Goal: Transaction & Acquisition: Purchase product/service

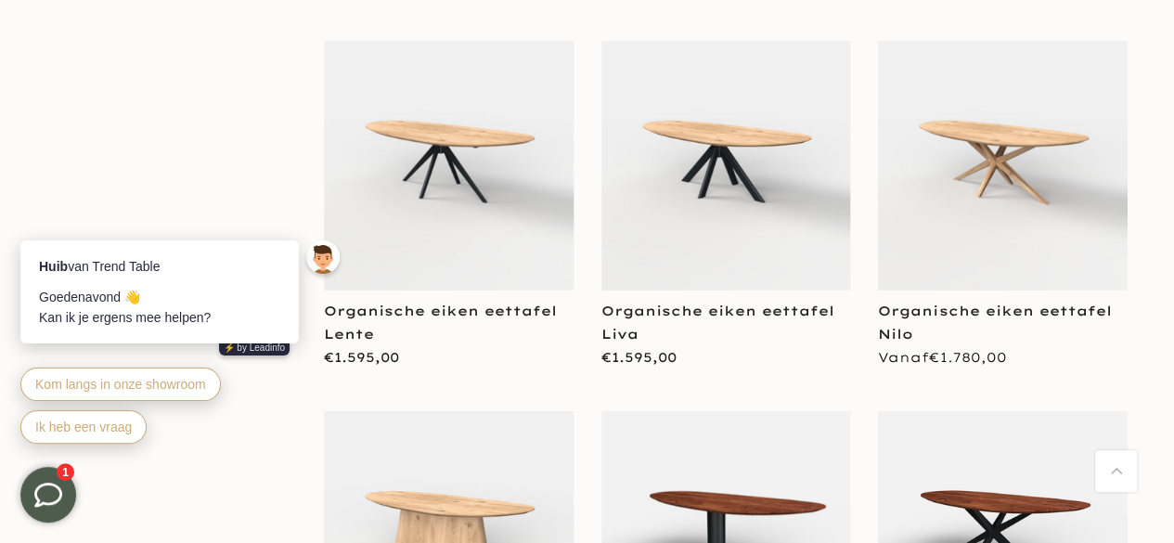
scroll to position [3154, 0]
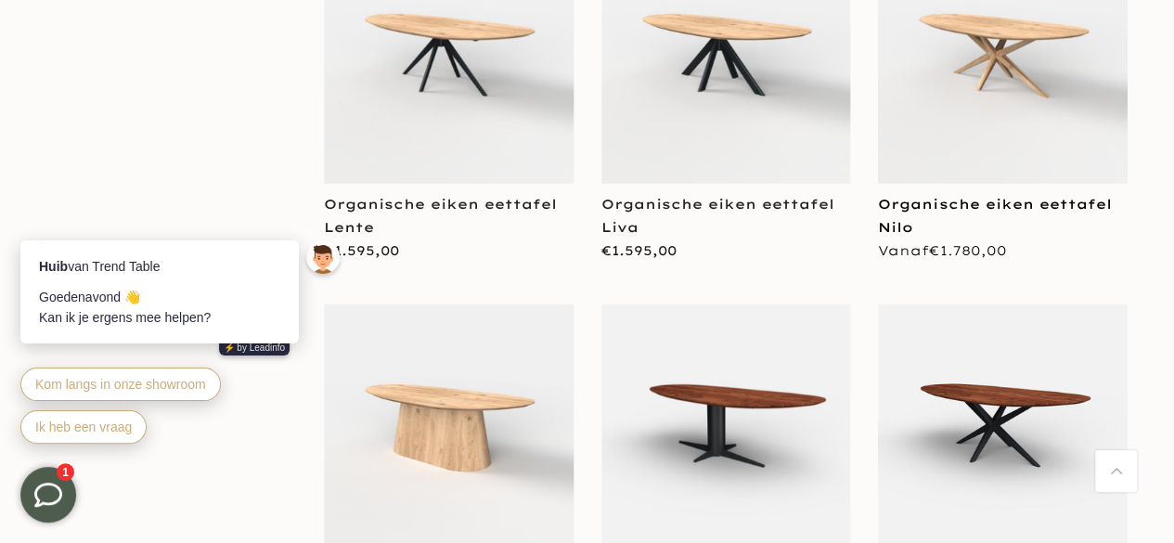
click at [980, 196] on link "Organische eiken eettafel Nilo" at bounding box center [994, 216] width 233 height 40
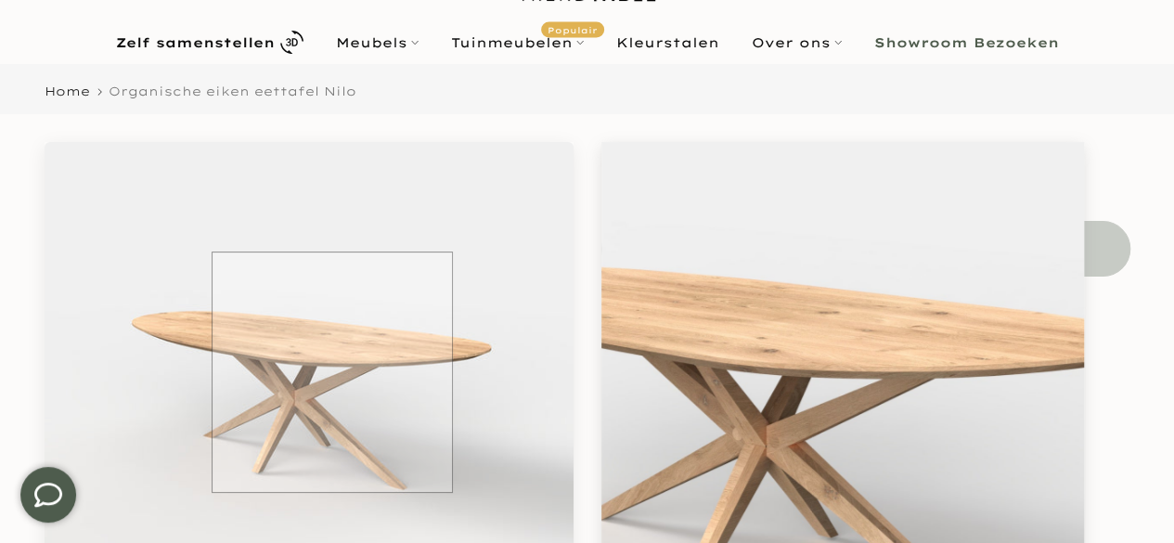
scroll to position [89, 0]
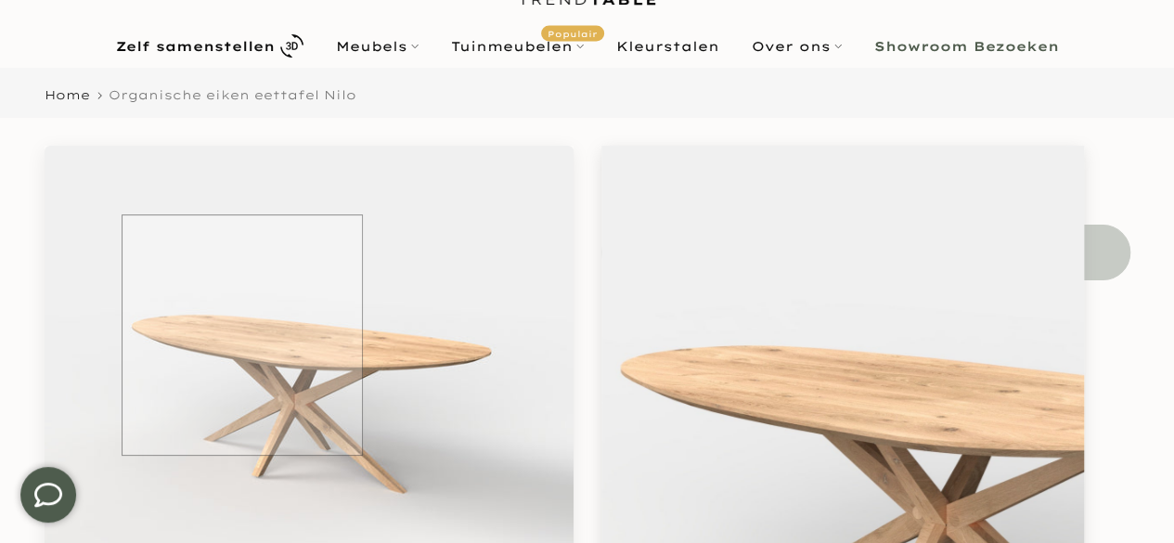
click at [242, 335] on img at bounding box center [309, 410] width 529 height 529
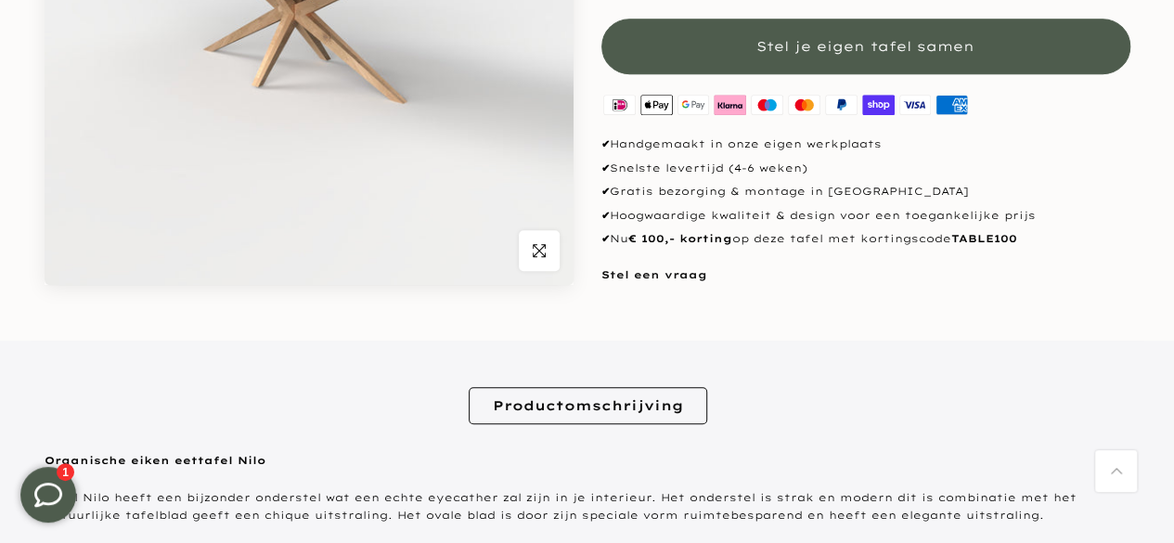
scroll to position [463, 0]
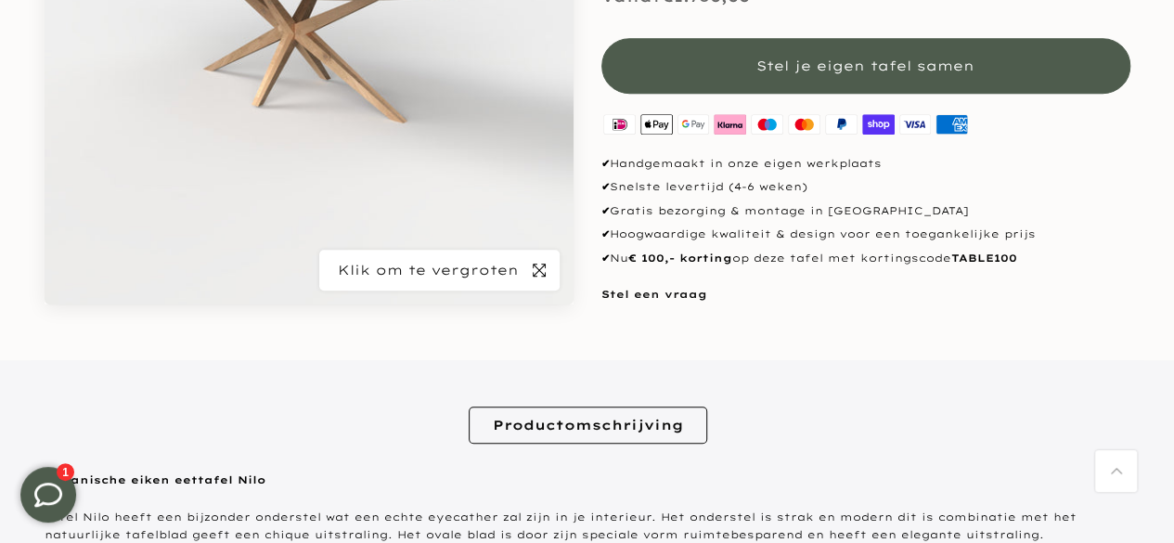
click at [542, 272] on icon "button" at bounding box center [538, 269] width 13 height 13
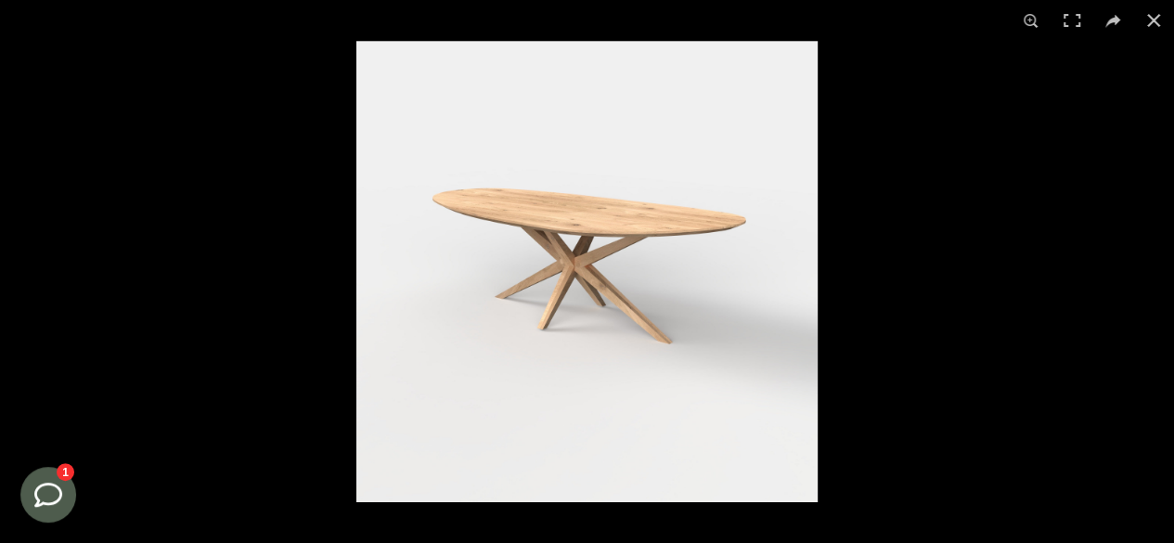
click at [604, 352] on img at bounding box center [586, 271] width 461 height 461
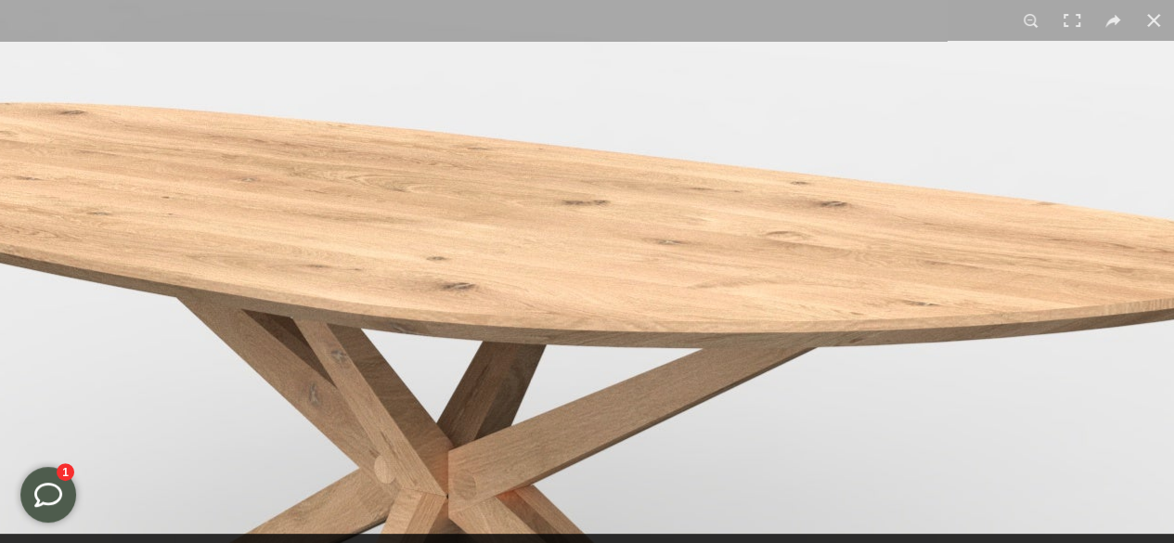
click at [555, 478] on img at bounding box center [511, 521] width 2319 height 2319
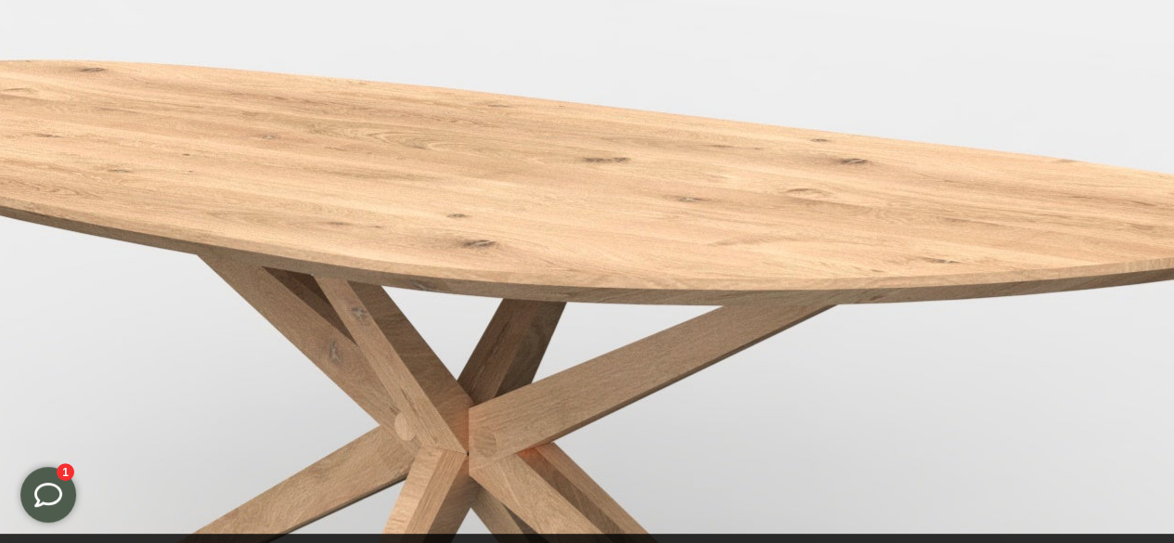
click at [614, 369] on img at bounding box center [531, 478] width 2319 height 2319
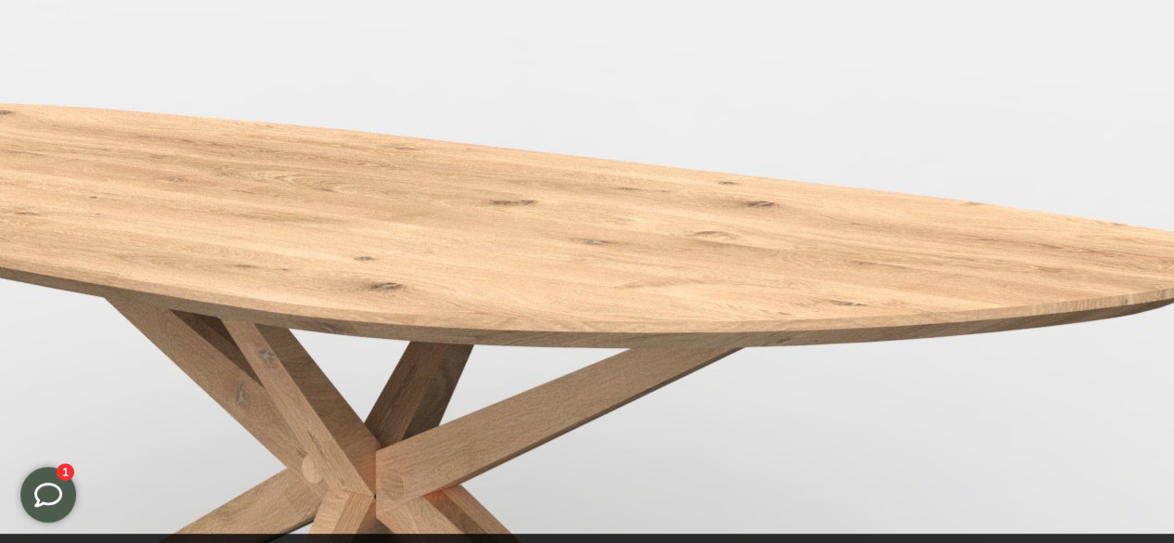
click at [402, 263] on img at bounding box center [438, 521] width 2319 height 2319
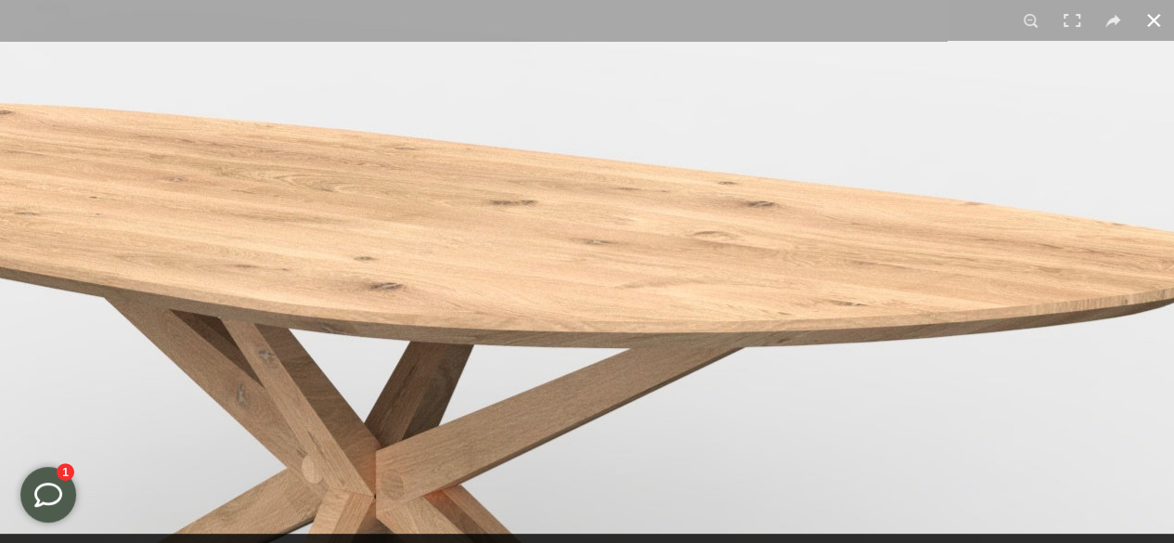
click at [1150, 25] on button at bounding box center [1153, 20] width 41 height 41
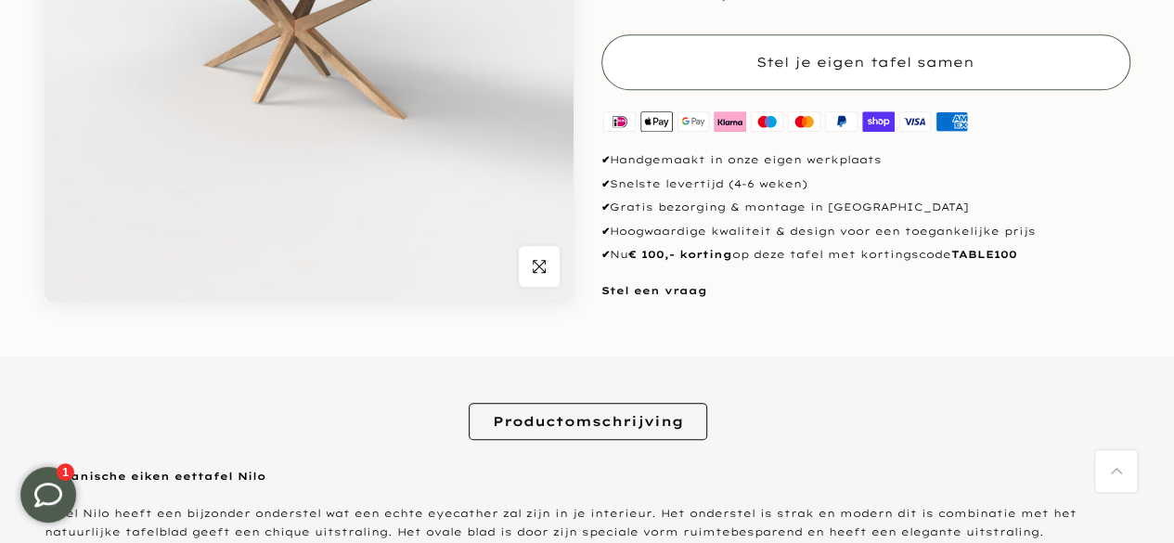
click at [848, 60] on span "Stel je eigen tafel samen" at bounding box center [865, 62] width 218 height 17
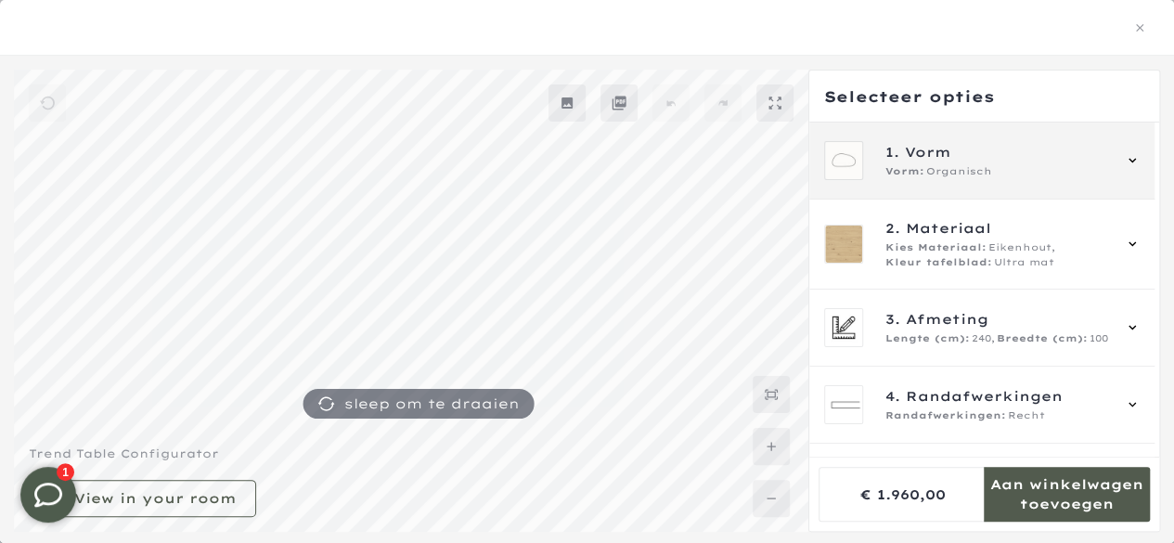
click at [906, 160] on span "Vorm" at bounding box center [927, 152] width 46 height 20
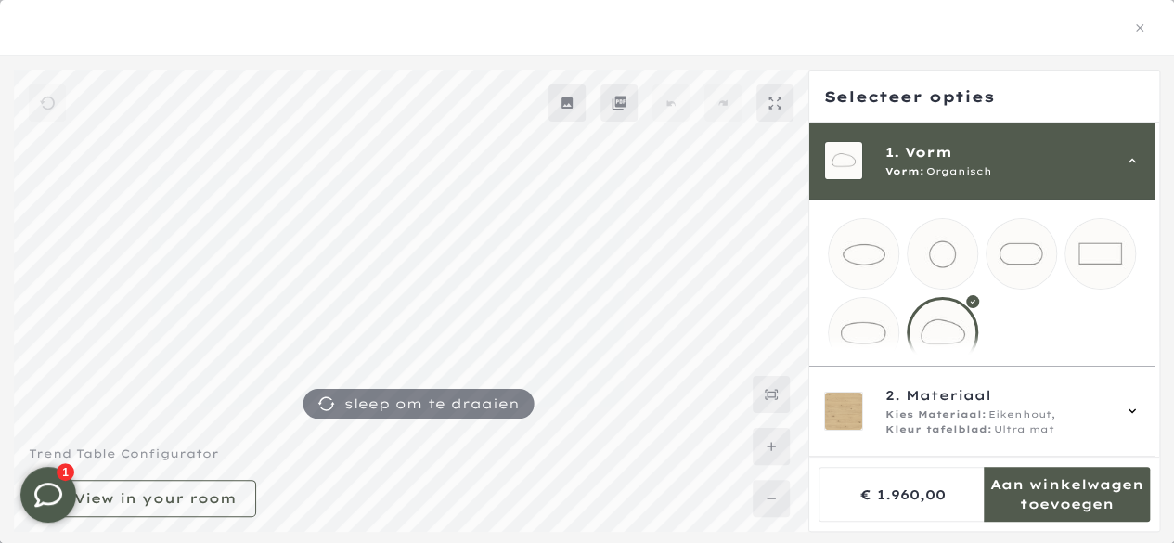
scroll to position [93, 0]
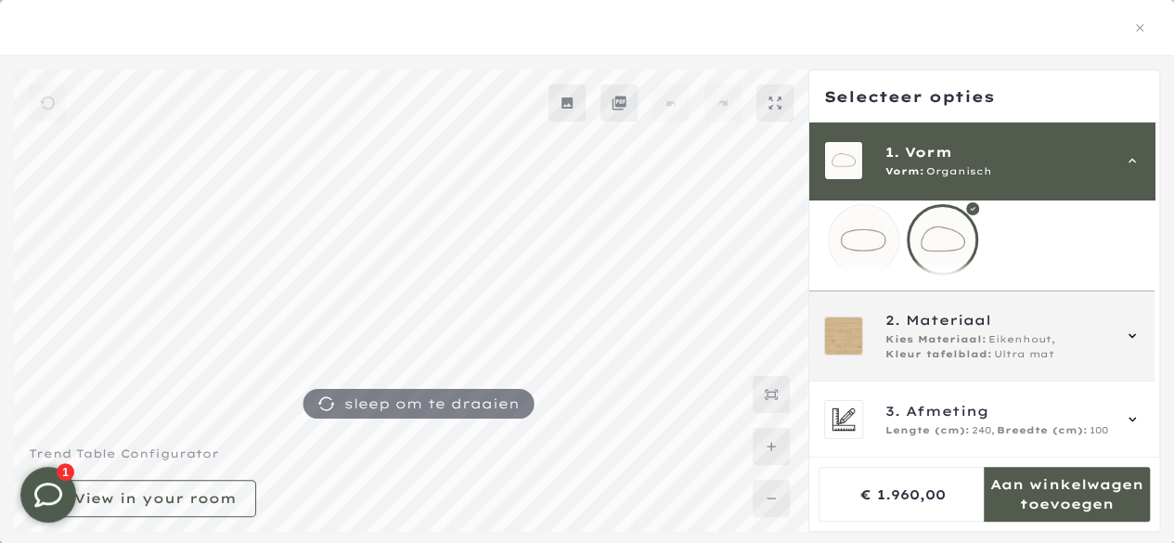
click at [953, 347] on span "Kies Materiaal:" at bounding box center [935, 339] width 101 height 15
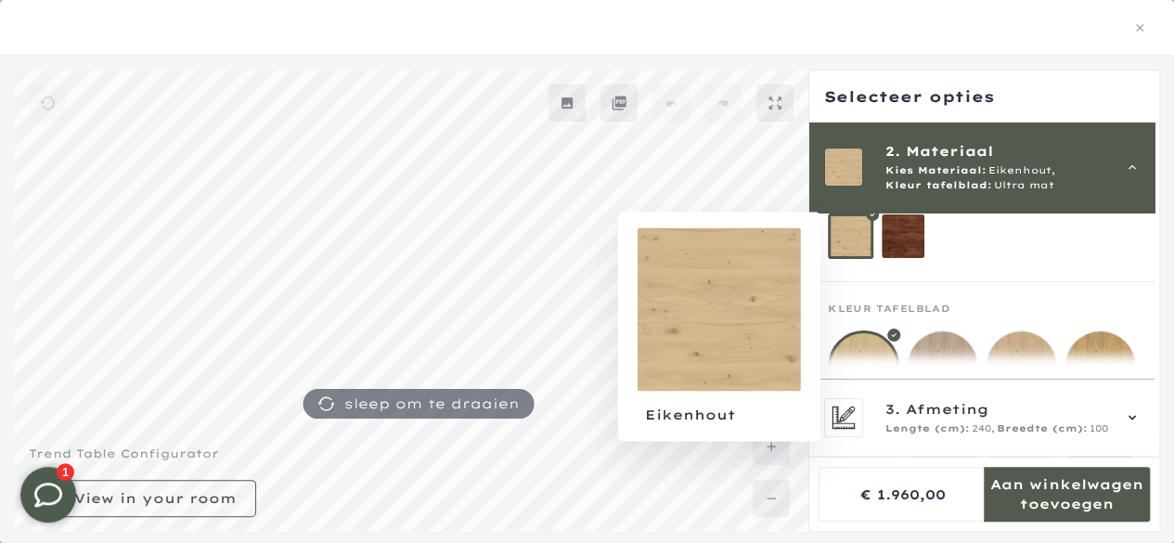
scroll to position [215, 0]
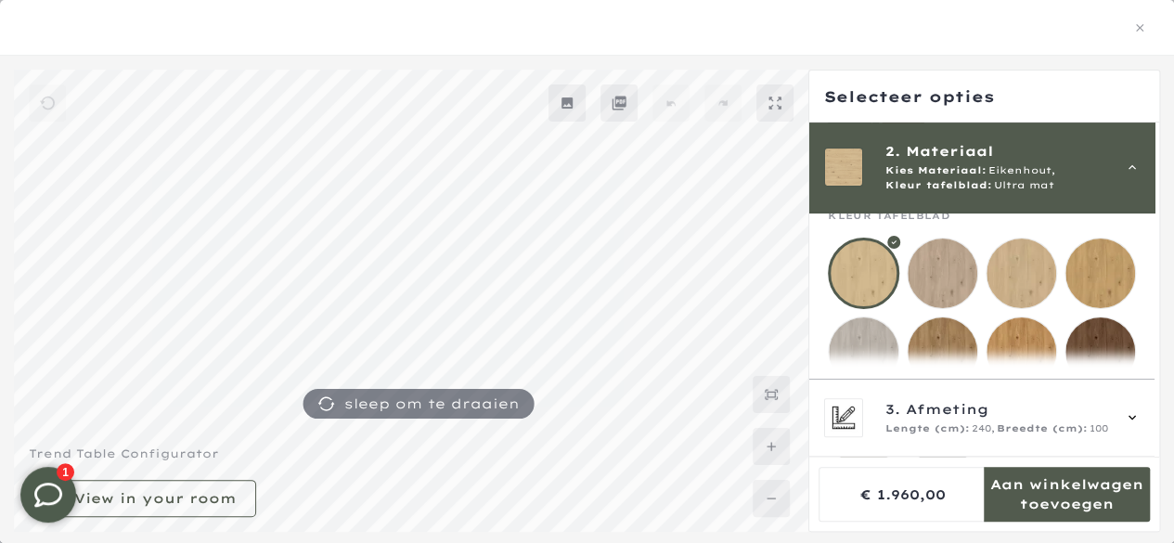
click at [926, 276] on mmq-loader at bounding box center [942, 273] width 70 height 70
click at [879, 279] on mmq-loader at bounding box center [863, 273] width 70 height 70
click at [1015, 291] on mmq-loader at bounding box center [1021, 273] width 70 height 70
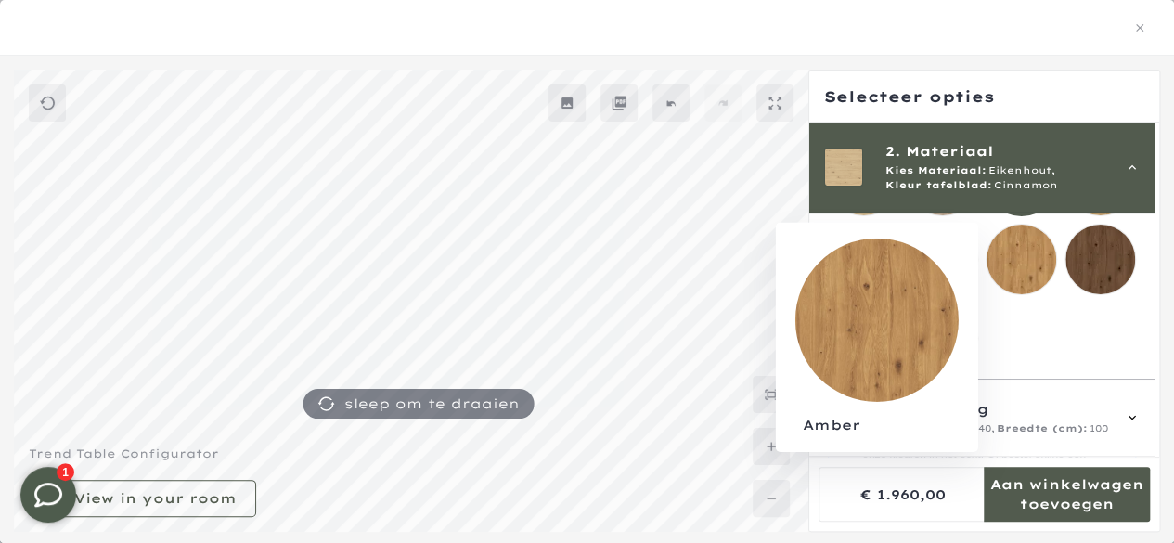
click at [1021, 275] on mmq-loader at bounding box center [1021, 259] width 70 height 70
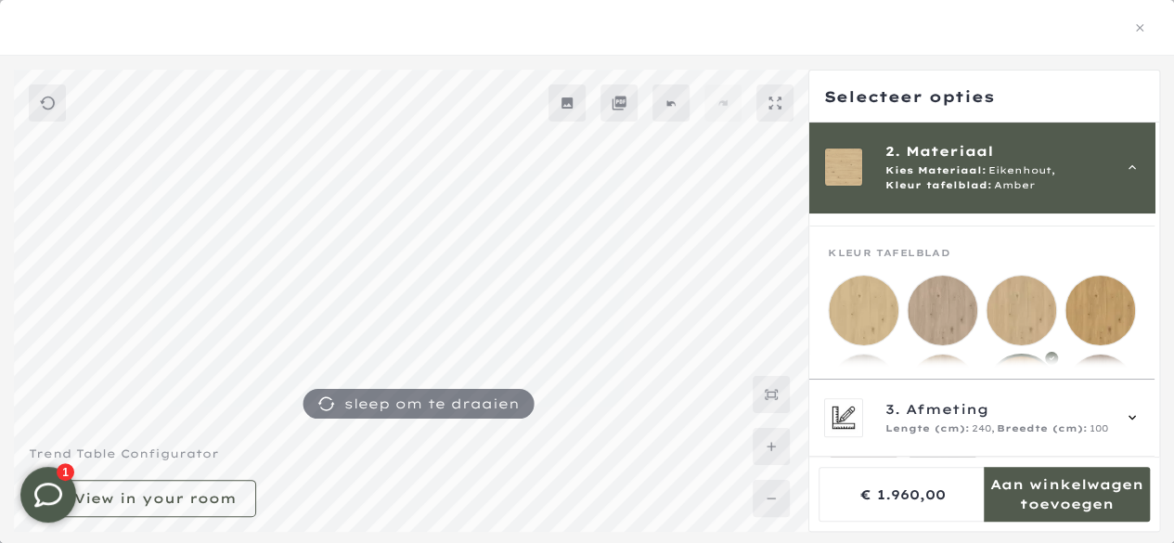
scroll to position [215, 0]
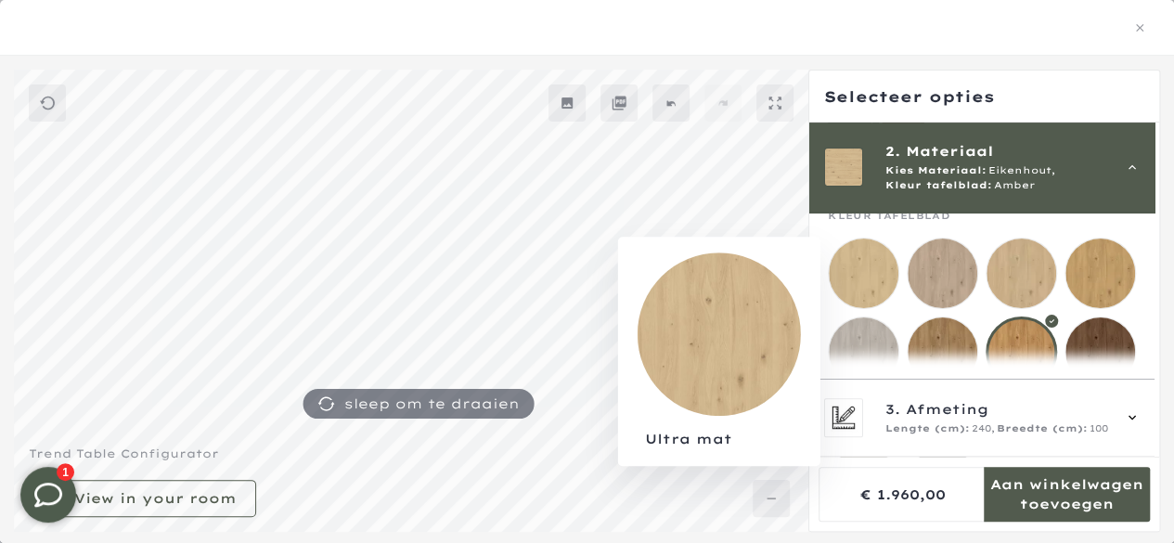
click at [866, 267] on mmq-loader at bounding box center [863, 273] width 70 height 70
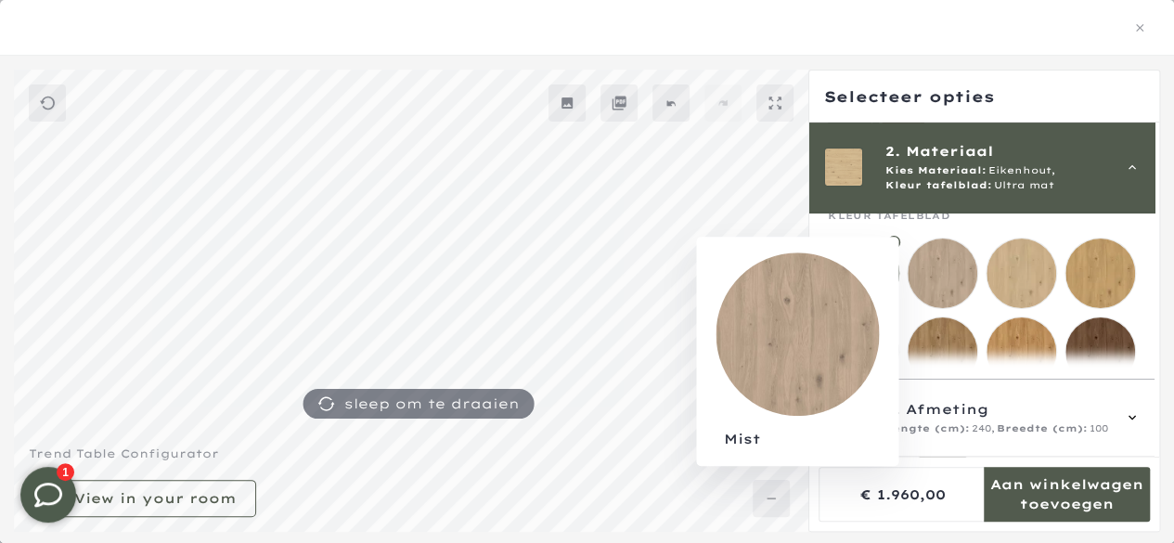
click at [930, 286] on mmq-loader at bounding box center [942, 273] width 70 height 70
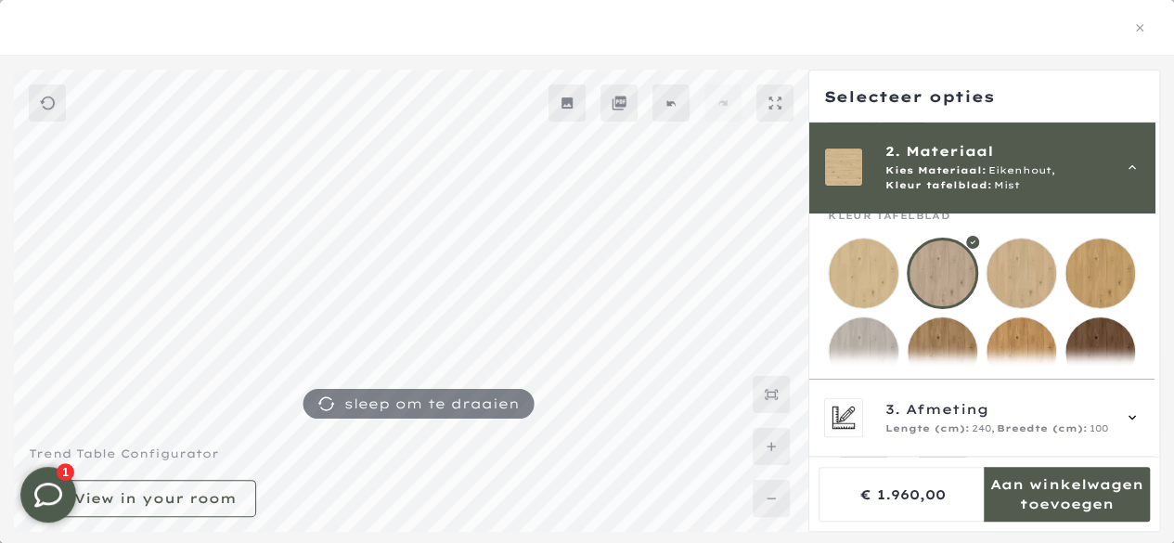
scroll to position [215, 0]
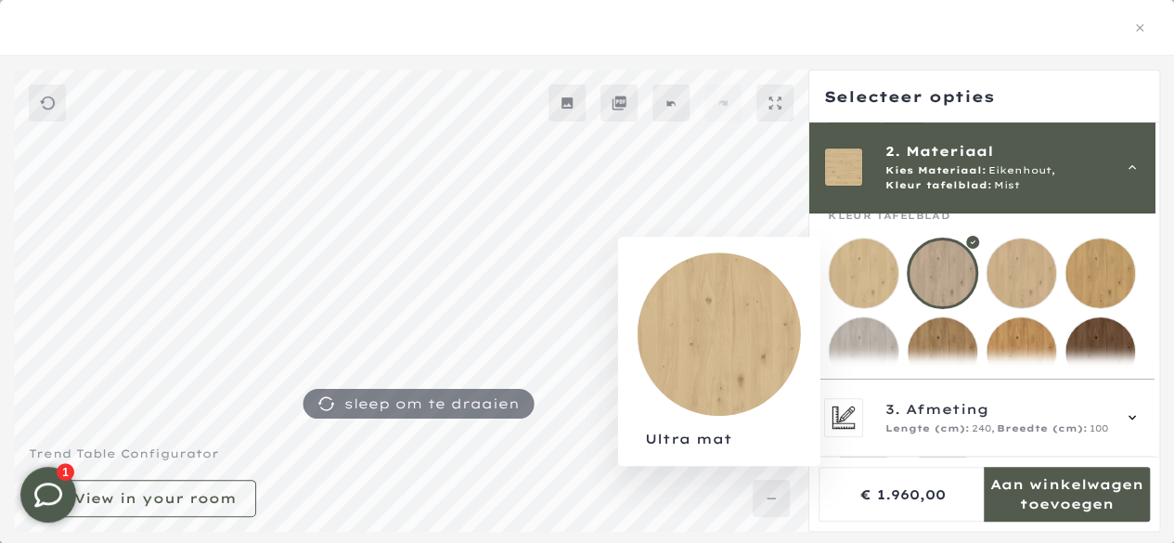
click at [877, 275] on mmq-loader at bounding box center [863, 273] width 70 height 70
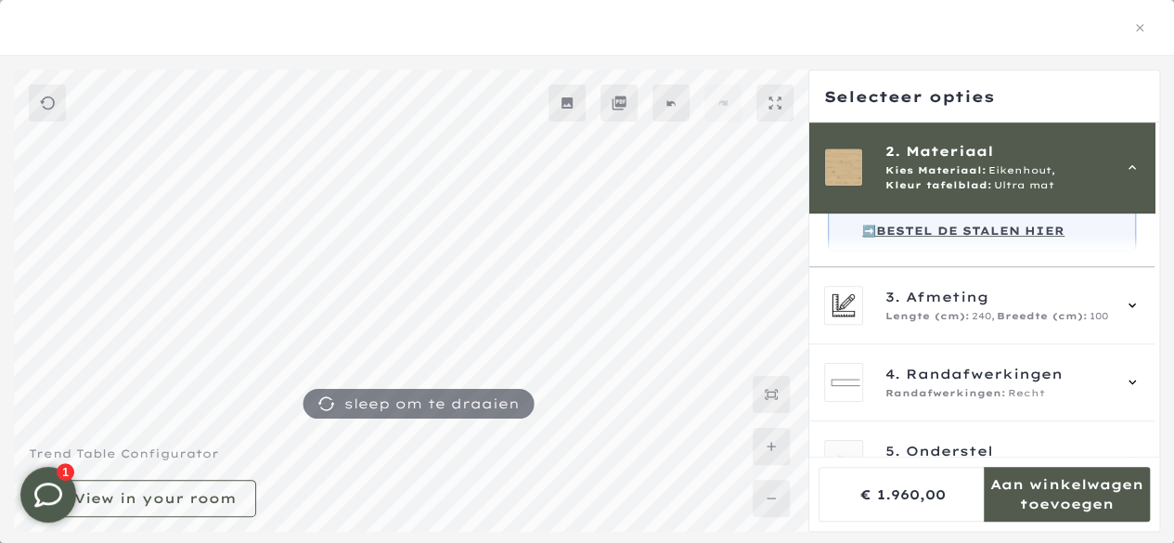
scroll to position [586, 0]
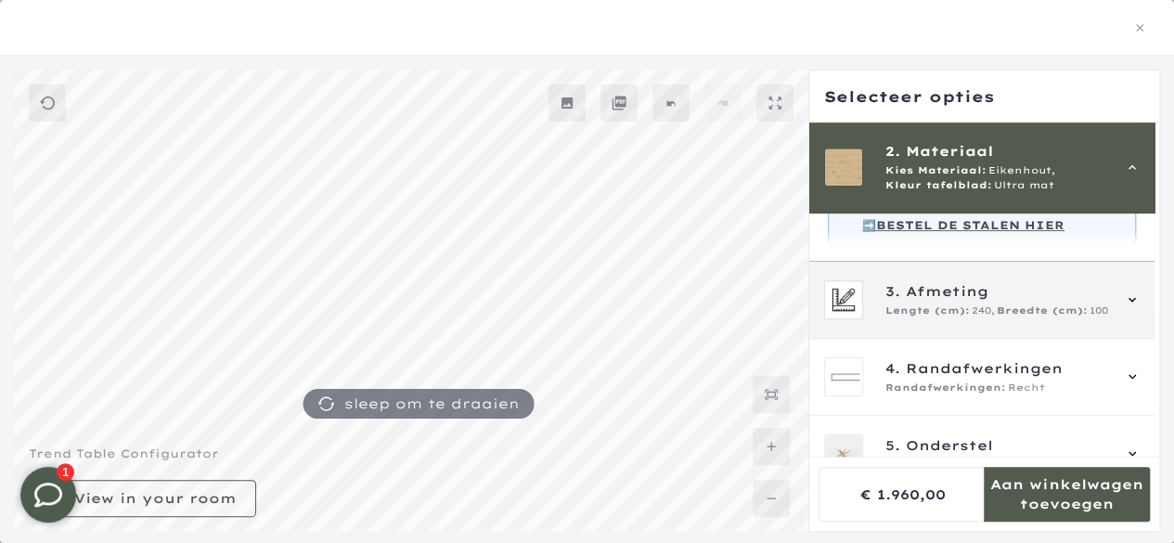
click at [1009, 301] on span "3. Afmeting" at bounding box center [997, 291] width 224 height 20
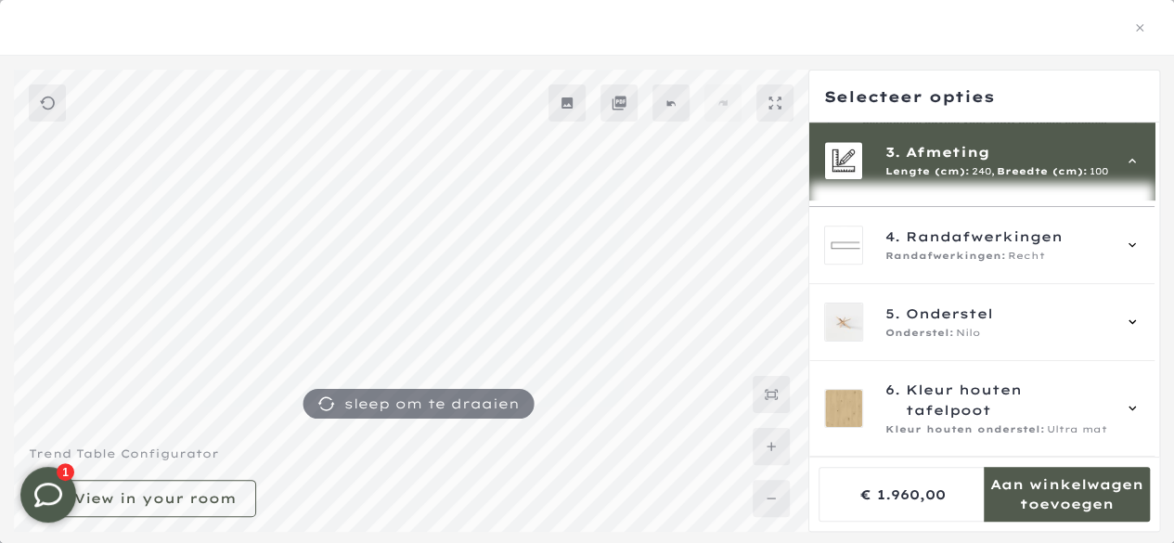
scroll to position [617, 0]
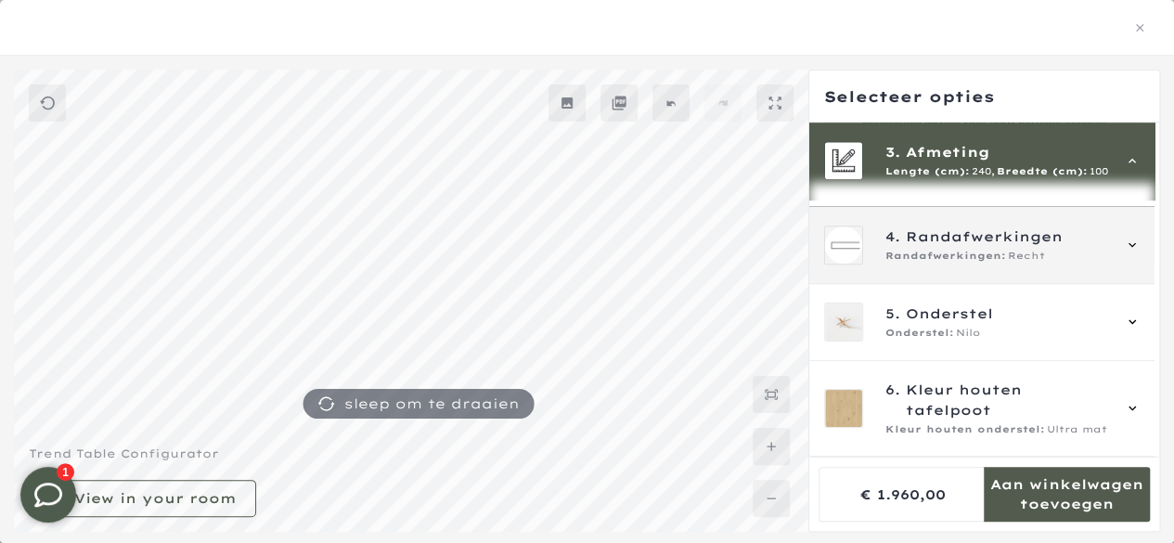
click at [979, 263] on span "Randafwerkingen:" at bounding box center [945, 256] width 121 height 15
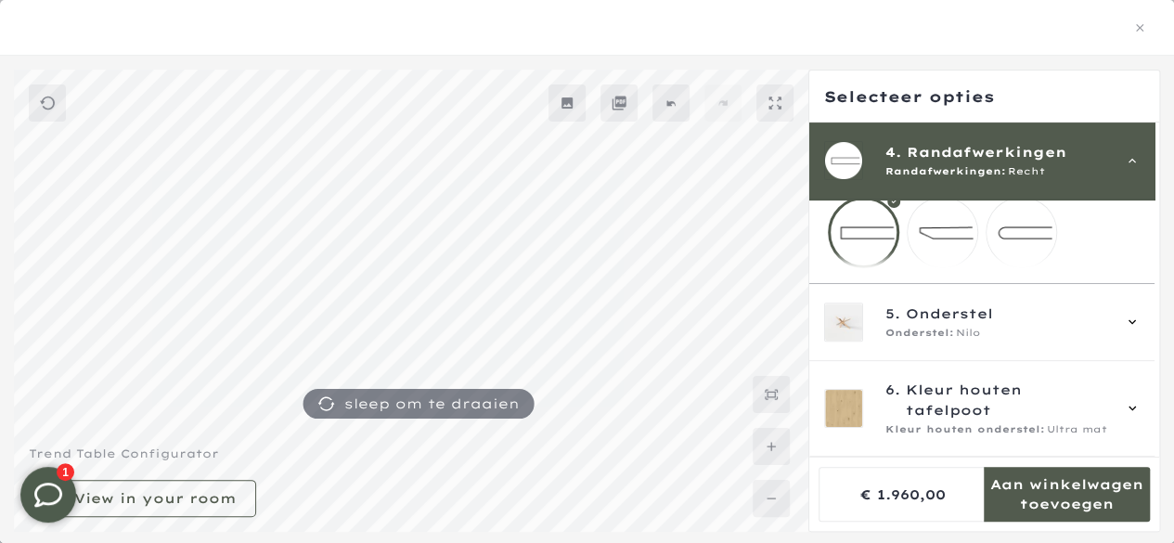
scroll to position [243, 0]
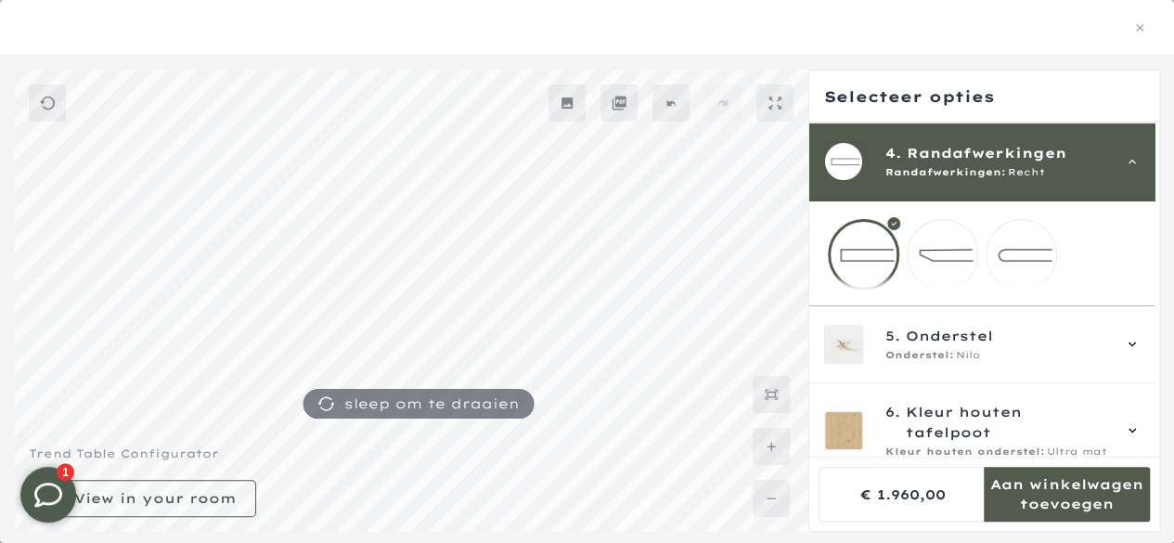
click at [946, 255] on mmq-loader at bounding box center [942, 255] width 70 height 70
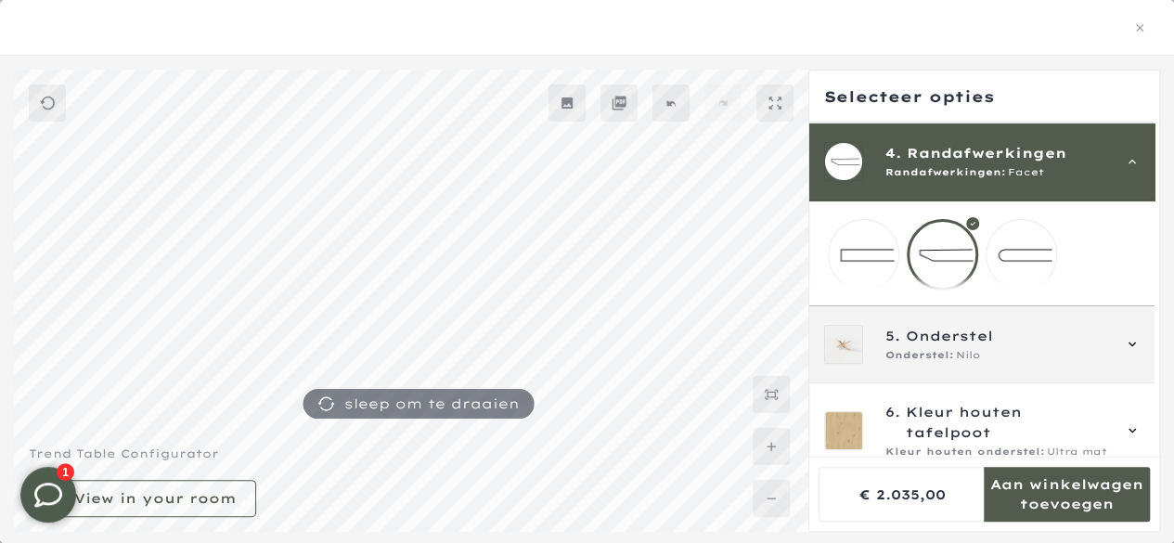
click at [1132, 352] on icon at bounding box center [1131, 344] width 15 height 15
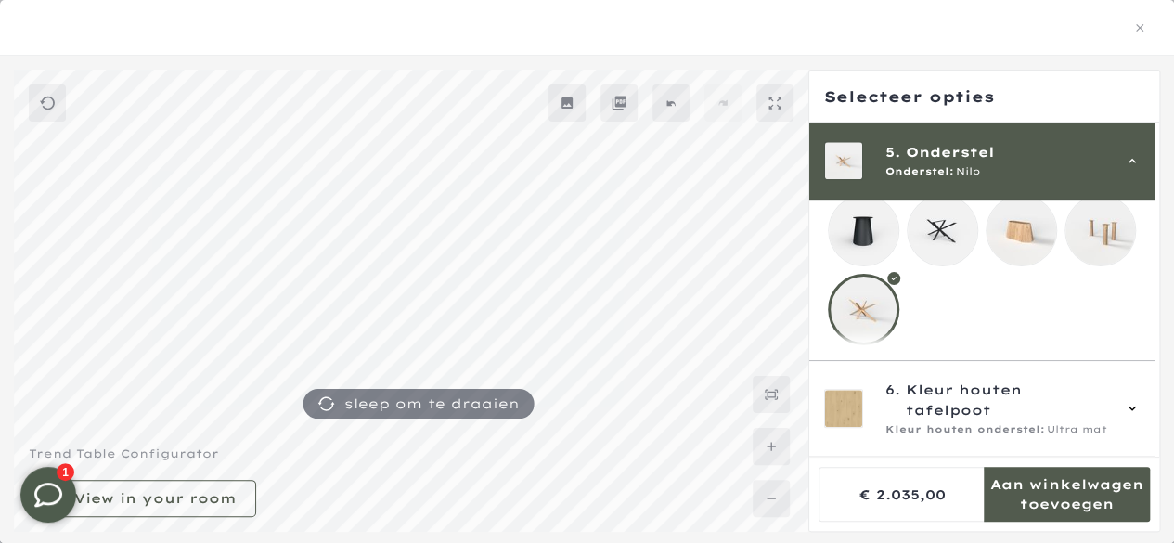
scroll to position [744, 0]
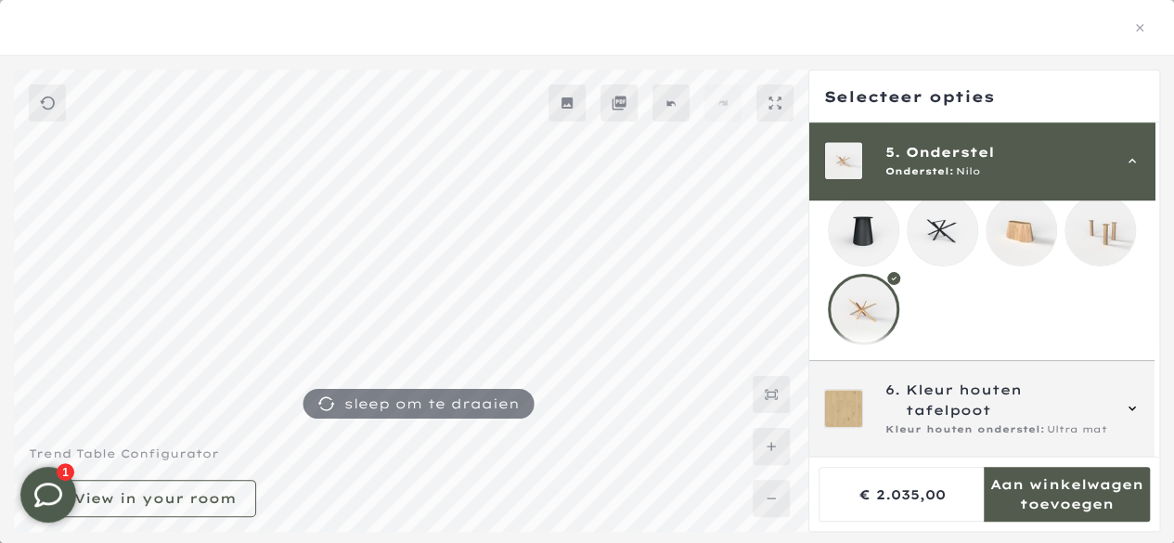
click at [960, 391] on span "Kleur houten tafelpoot" at bounding box center [1007, 399] width 204 height 41
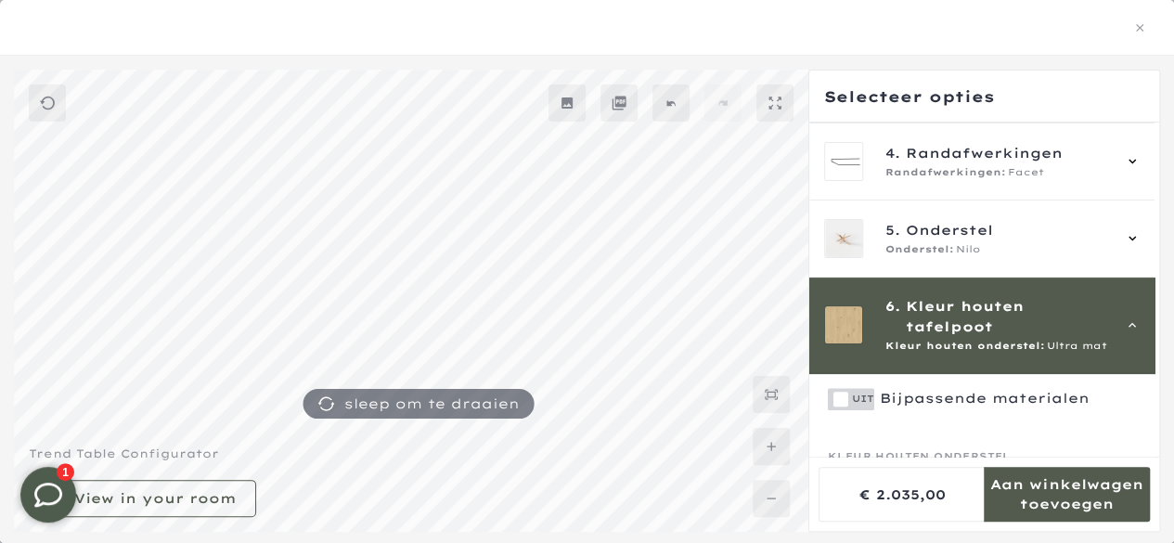
scroll to position [927, 0]
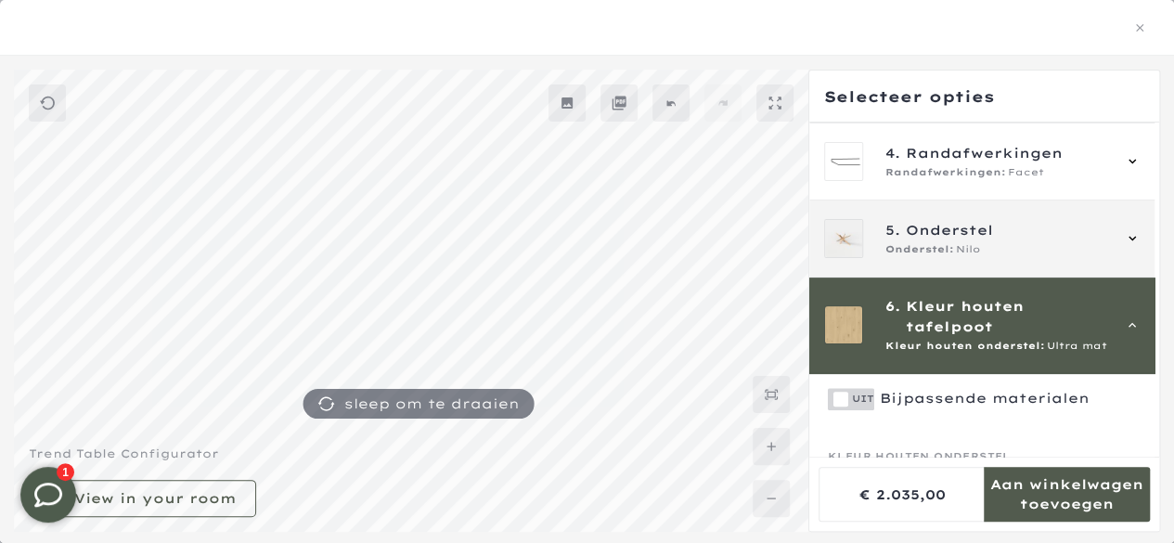
click at [963, 236] on span "Onderstel" at bounding box center [948, 230] width 87 height 20
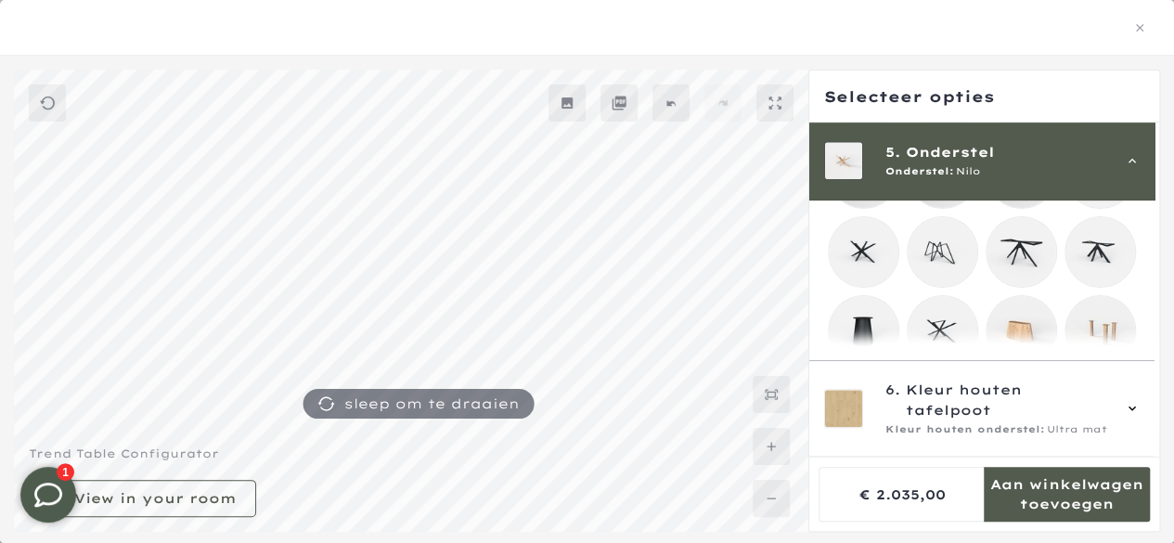
scroll to position [506, 0]
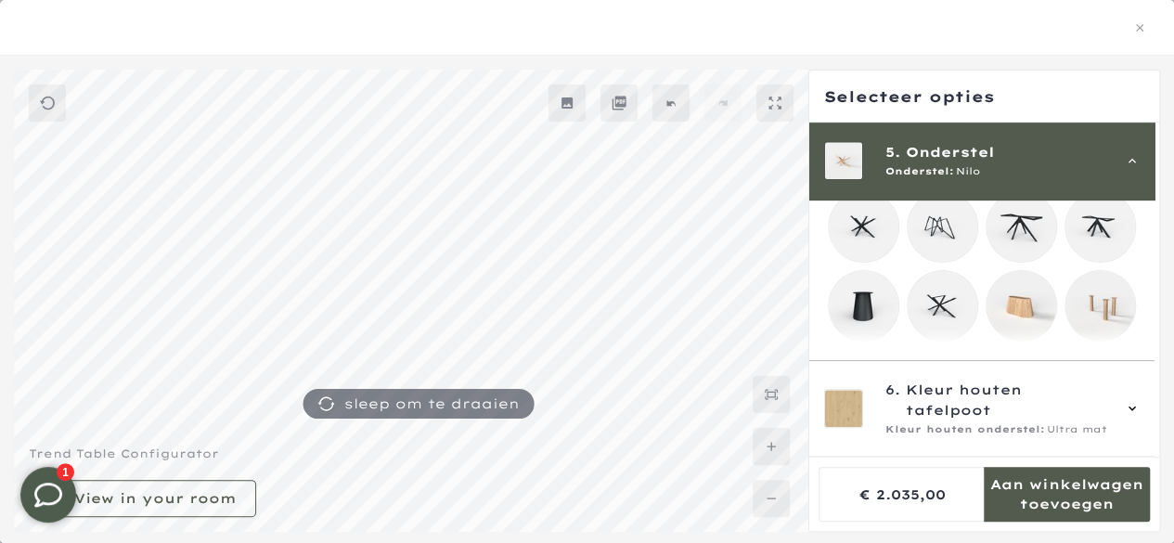
click at [932, 221] on mmq-loader at bounding box center [942, 227] width 70 height 70
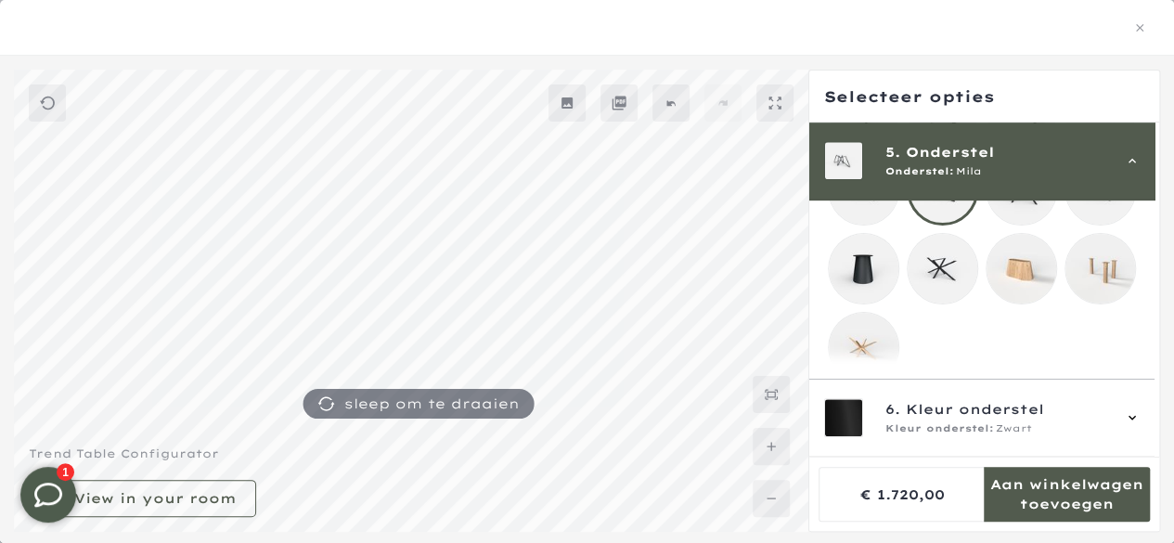
scroll to position [574, 0]
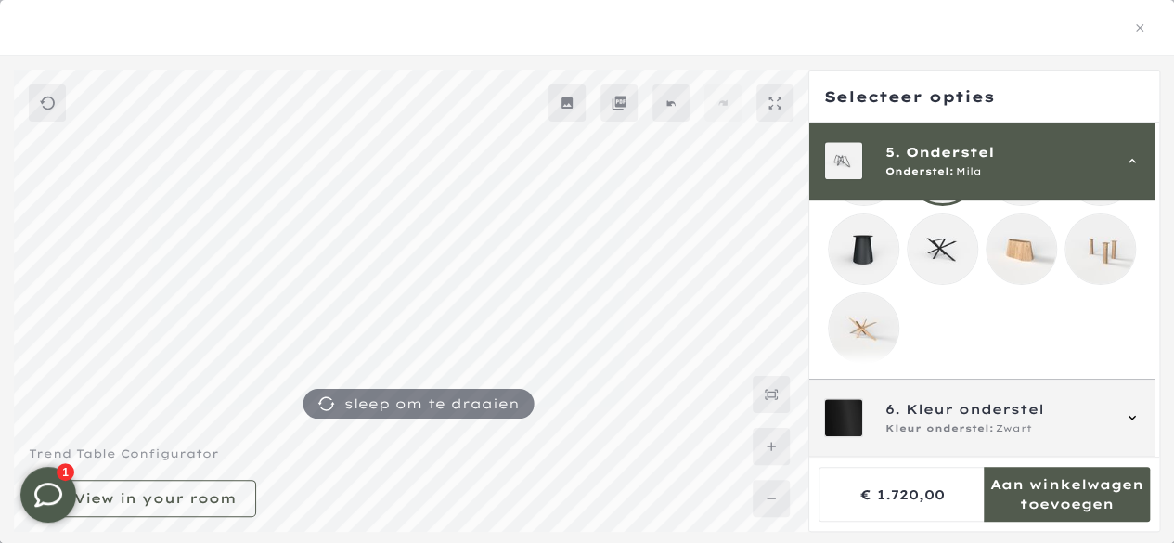
click at [1132, 417] on icon at bounding box center [1131, 417] width 15 height 15
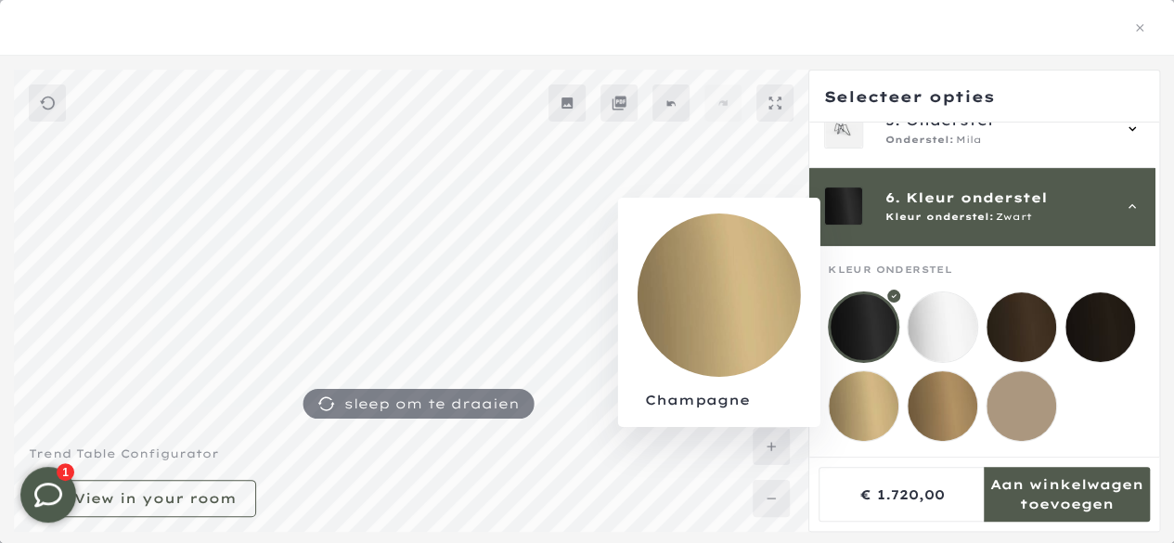
scroll to position [930, 0]
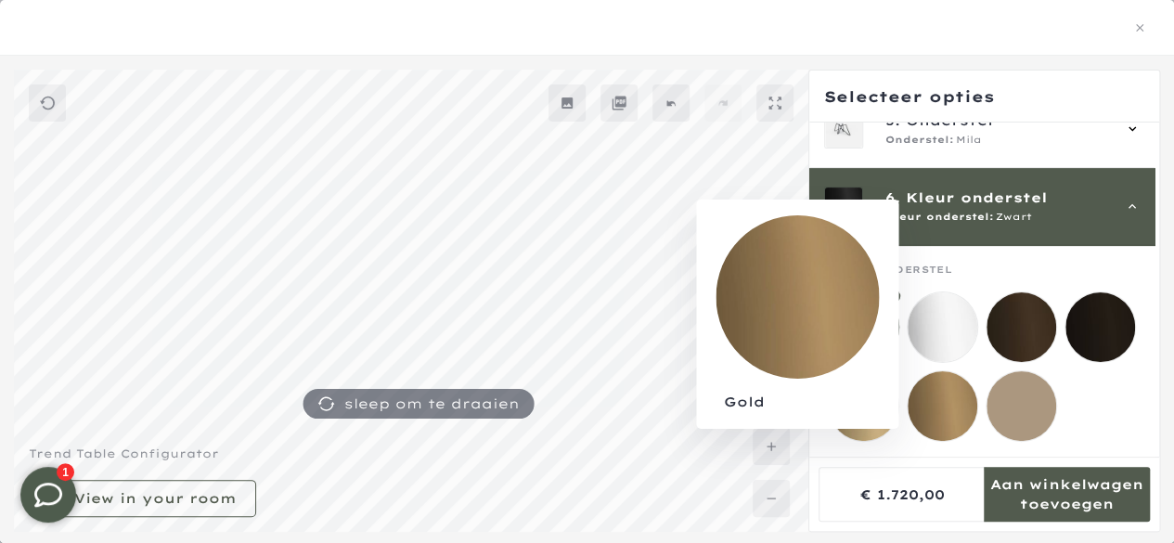
click at [935, 403] on mmq-loader at bounding box center [942, 406] width 70 height 70
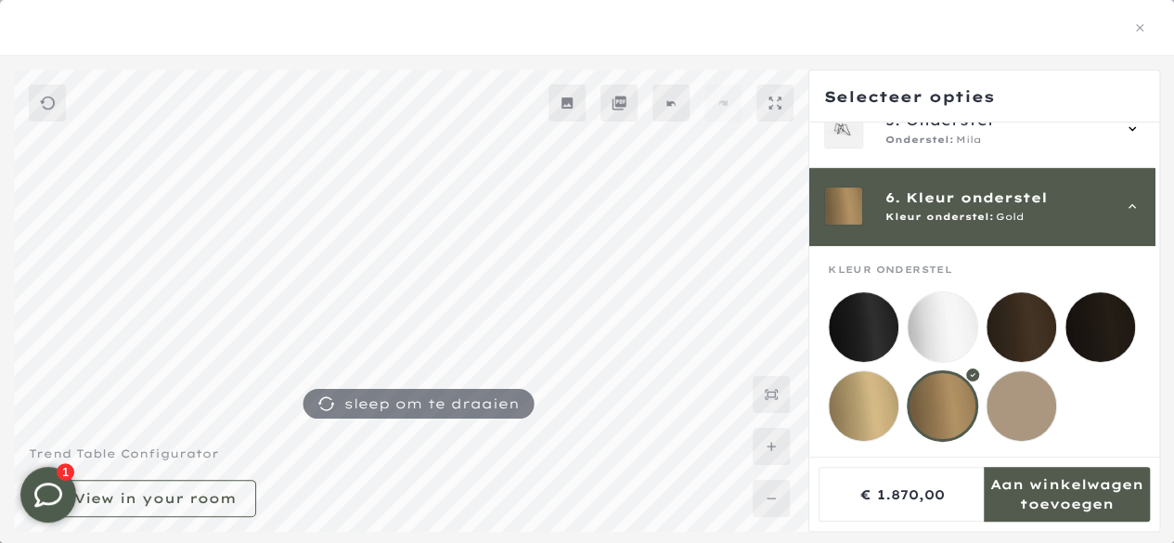
click at [871, 405] on mmq-loader at bounding box center [863, 406] width 70 height 70
click at [1033, 407] on mmq-loader at bounding box center [1021, 406] width 70 height 70
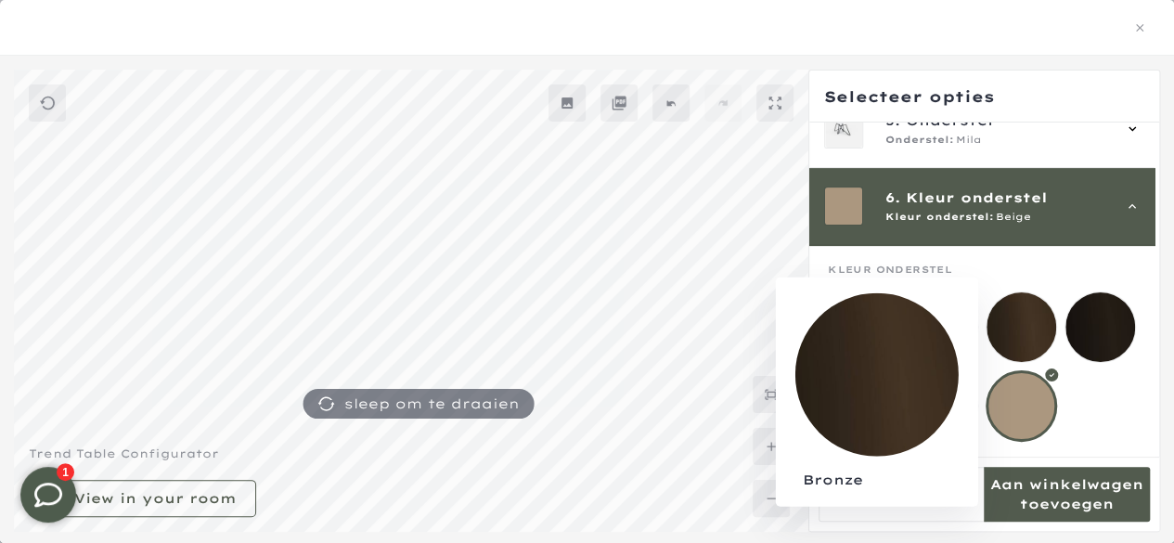
click at [1004, 327] on mmq-loader at bounding box center [1021, 327] width 70 height 70
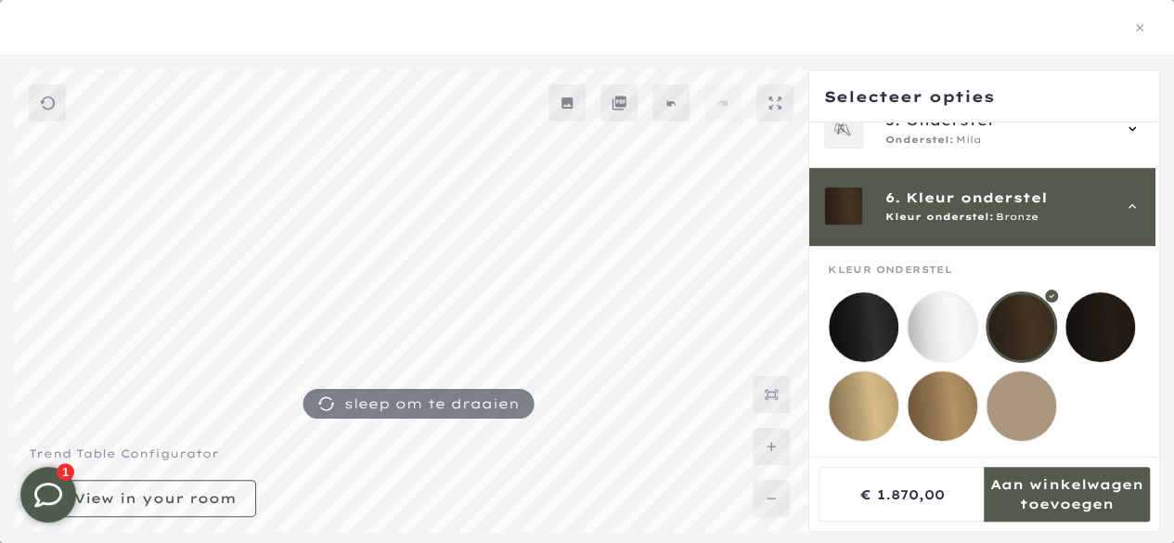
click at [863, 399] on mmq-loader at bounding box center [863, 406] width 70 height 70
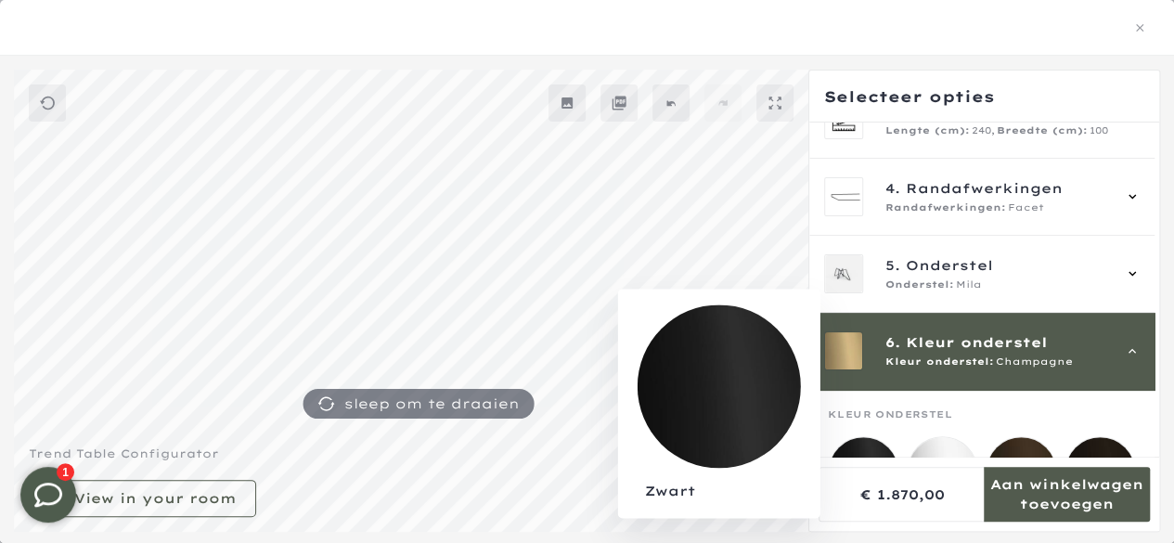
scroll to position [179, 0]
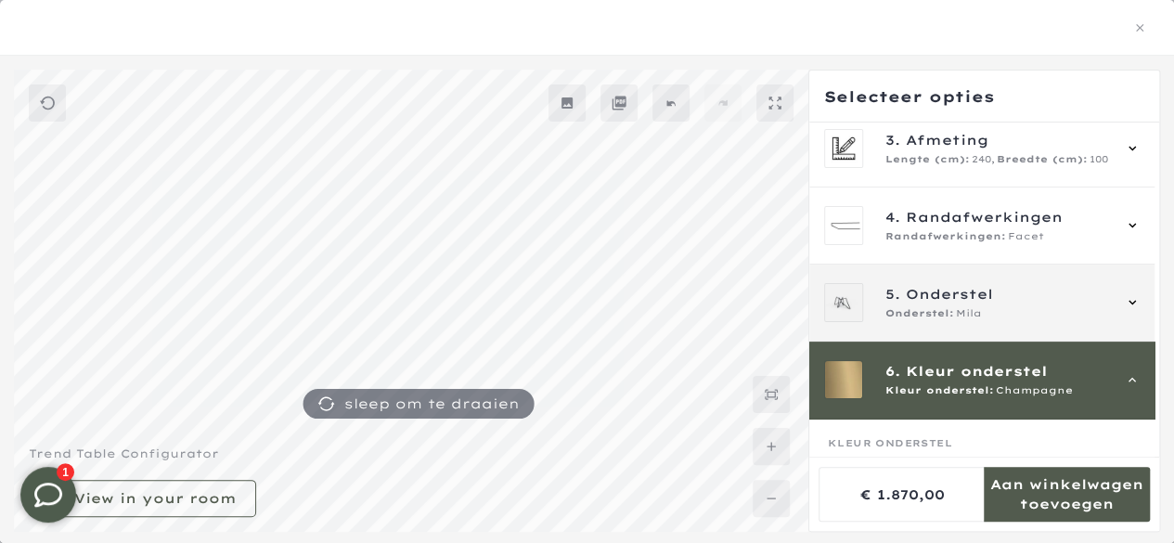
click at [1131, 302] on icon at bounding box center [1131, 302] width 15 height 15
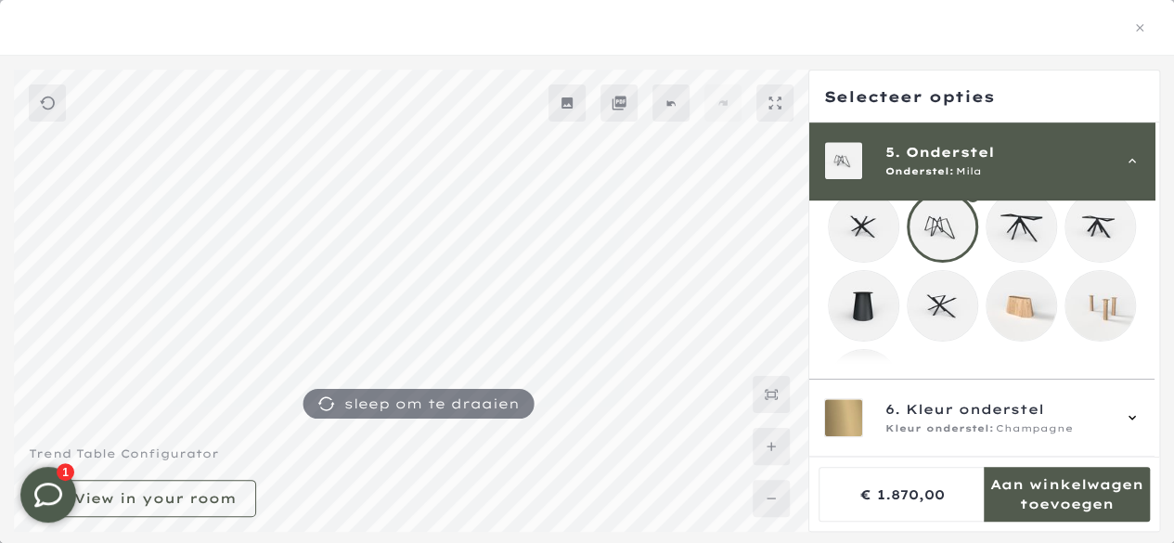
scroll to position [1115, 0]
click at [1115, 305] on mmq-loader at bounding box center [1100, 306] width 70 height 70
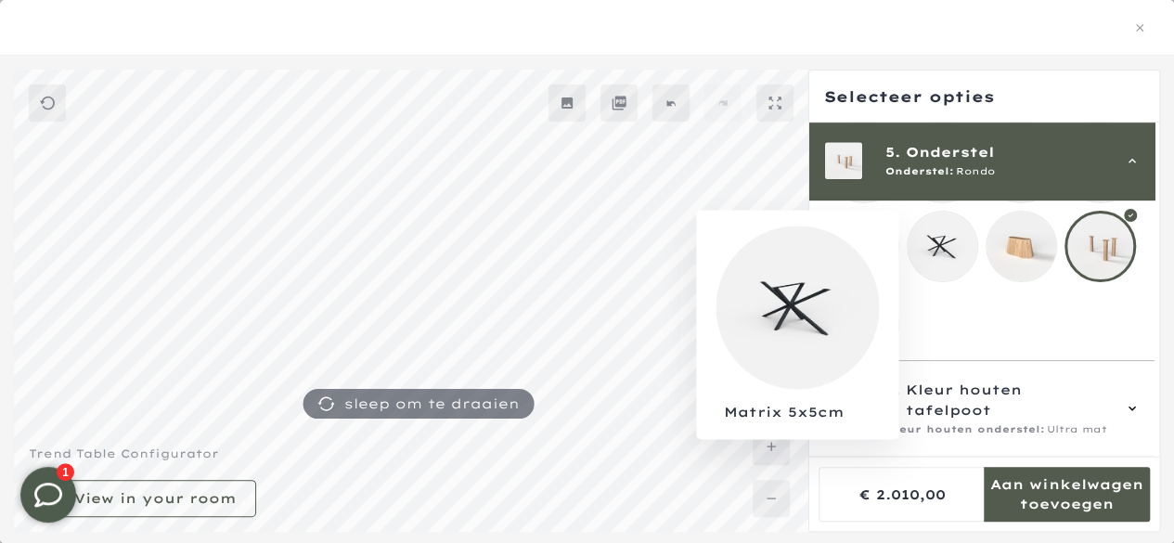
scroll to position [593, 0]
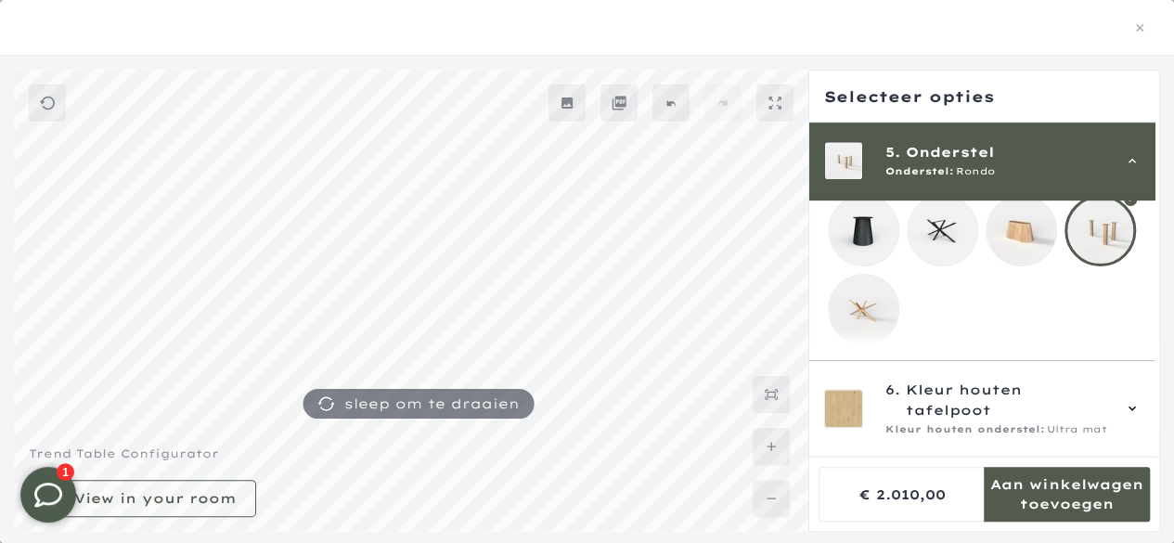
click at [883, 312] on mmq-loader at bounding box center [863, 310] width 70 height 70
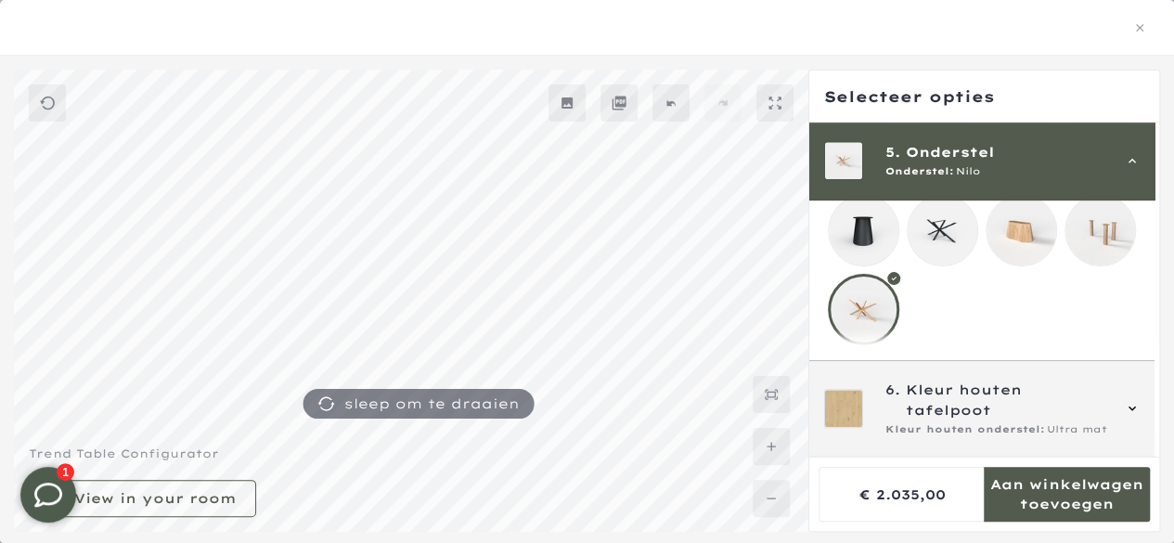
scroll to position [1302, 0]
